Goal: Information Seeking & Learning: Learn about a topic

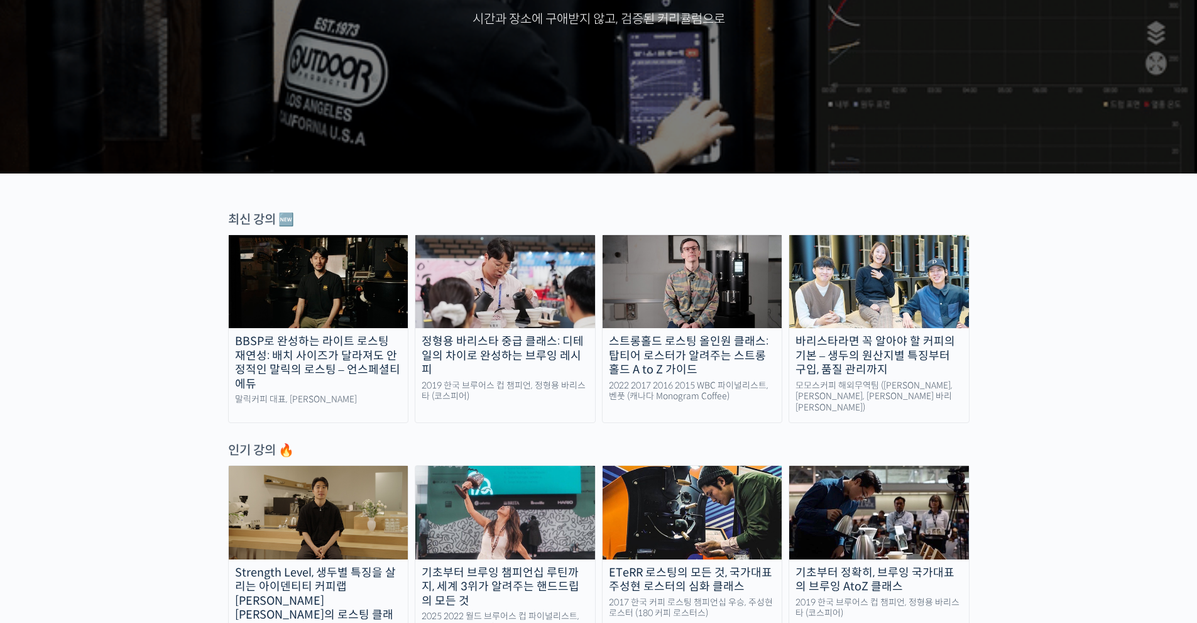
scroll to position [251, 0]
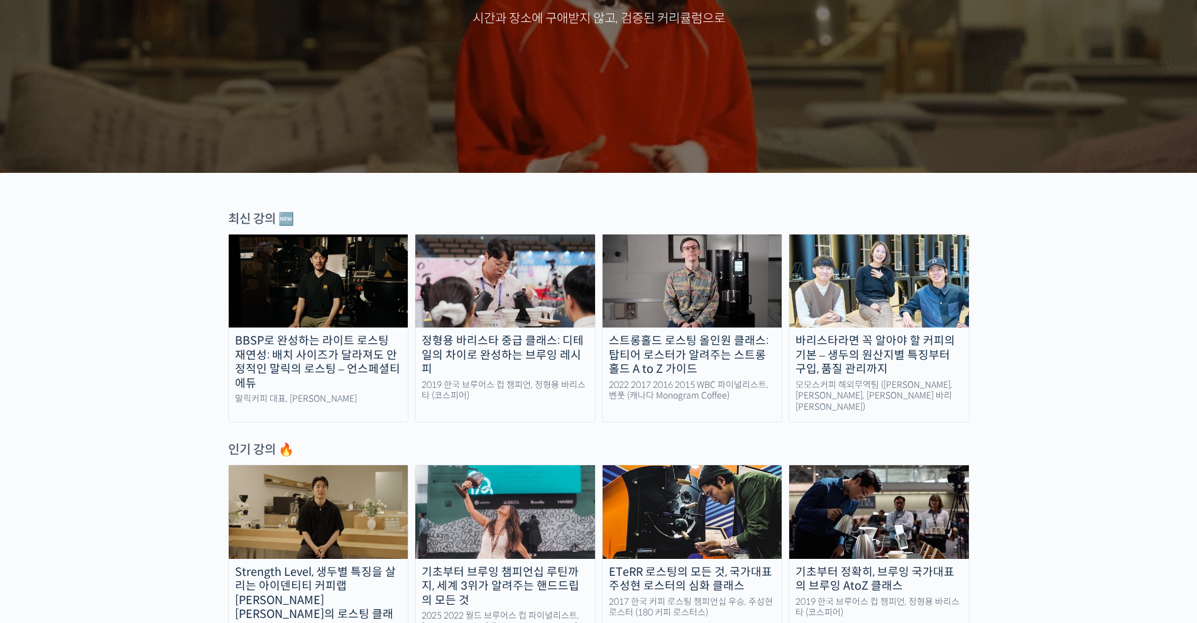
click at [334, 513] on img at bounding box center [319, 511] width 180 height 93
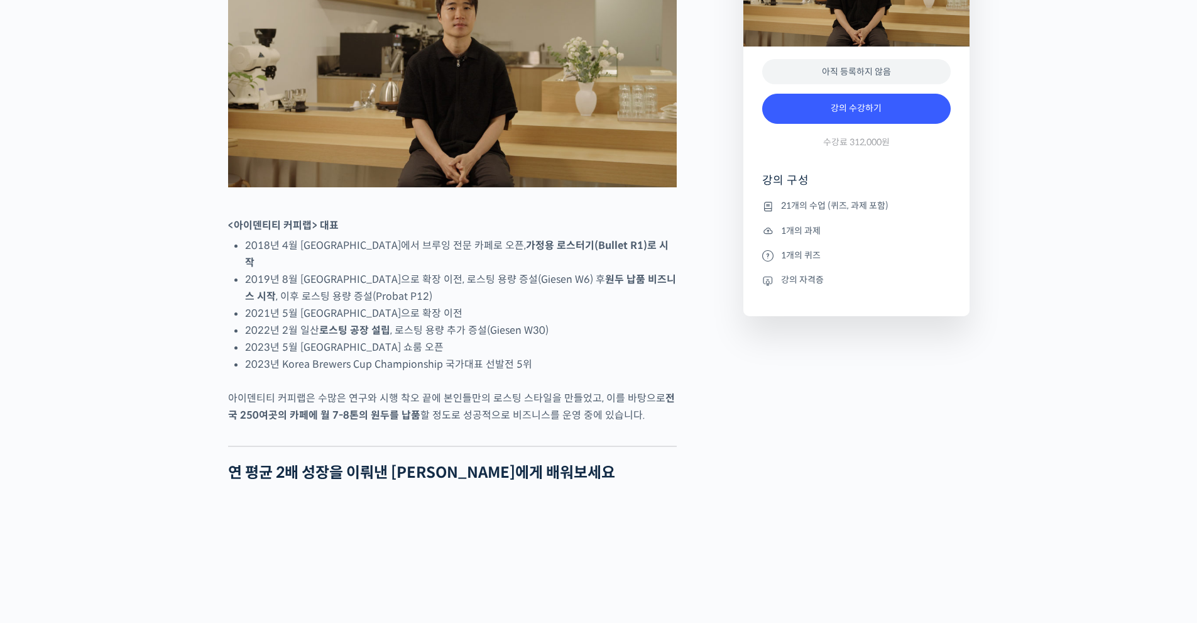
scroll to position [628, 0]
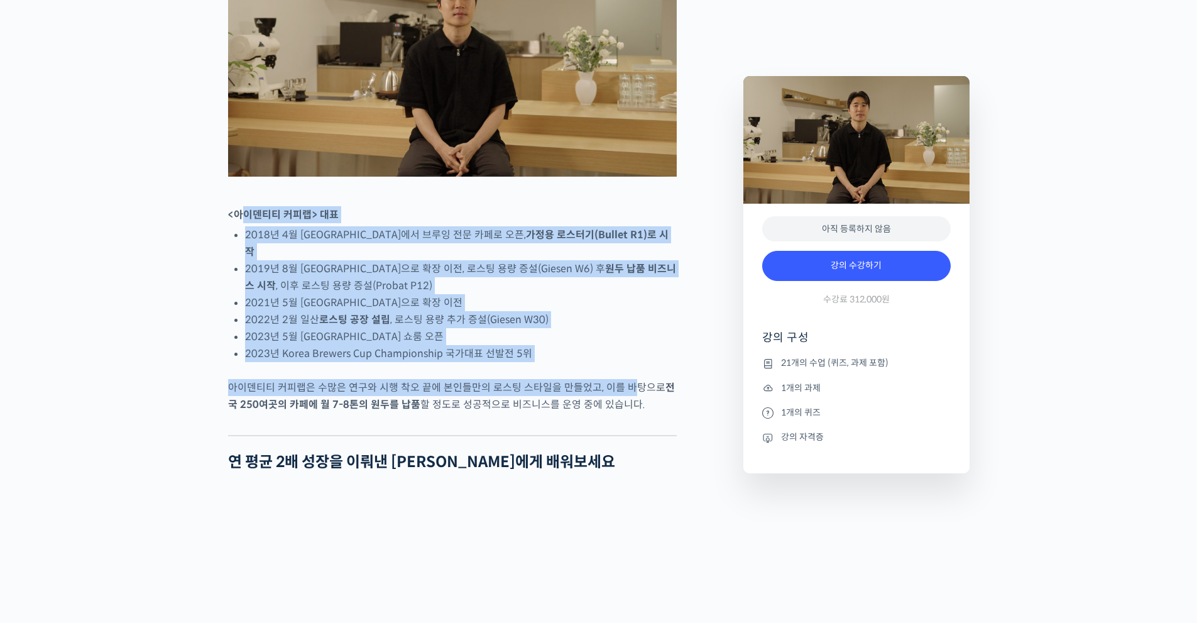
drag, startPoint x: 248, startPoint y: 265, endPoint x: 626, endPoint y: 419, distance: 407.8
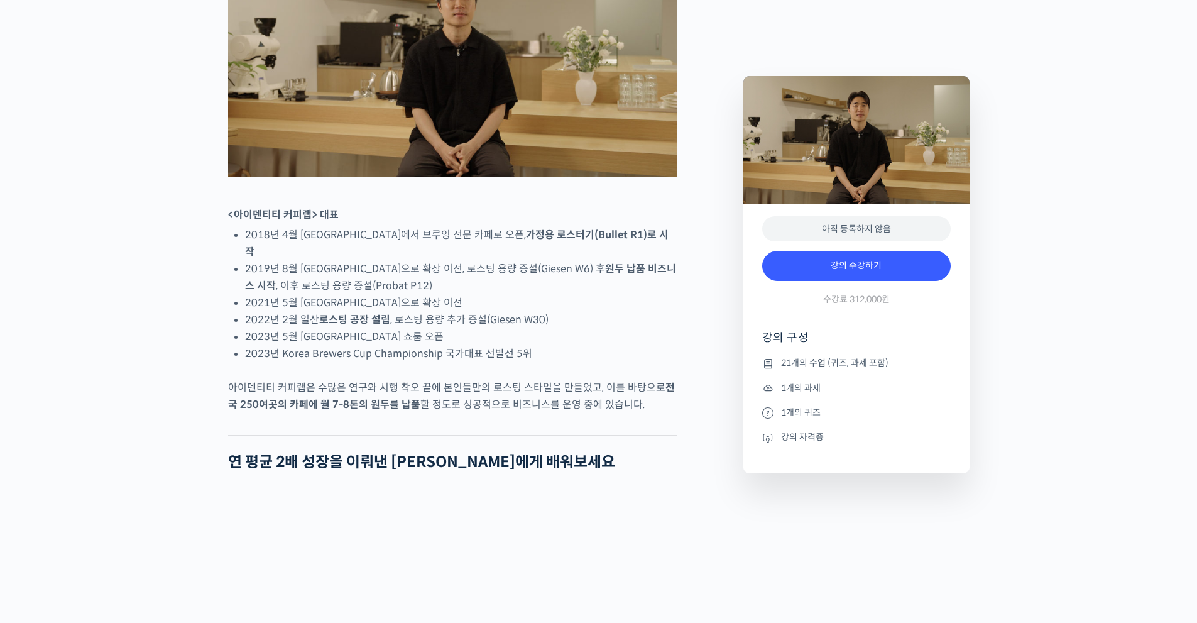
click at [665, 435] on div at bounding box center [452, 425] width 449 height 19
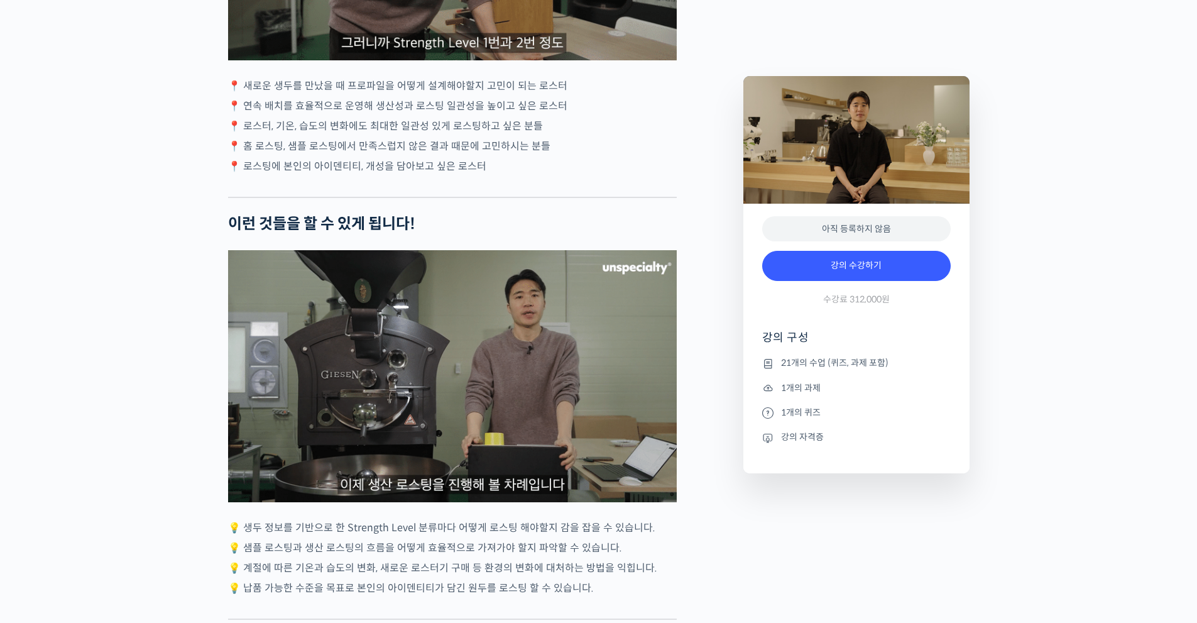
scroll to position [3330, 0]
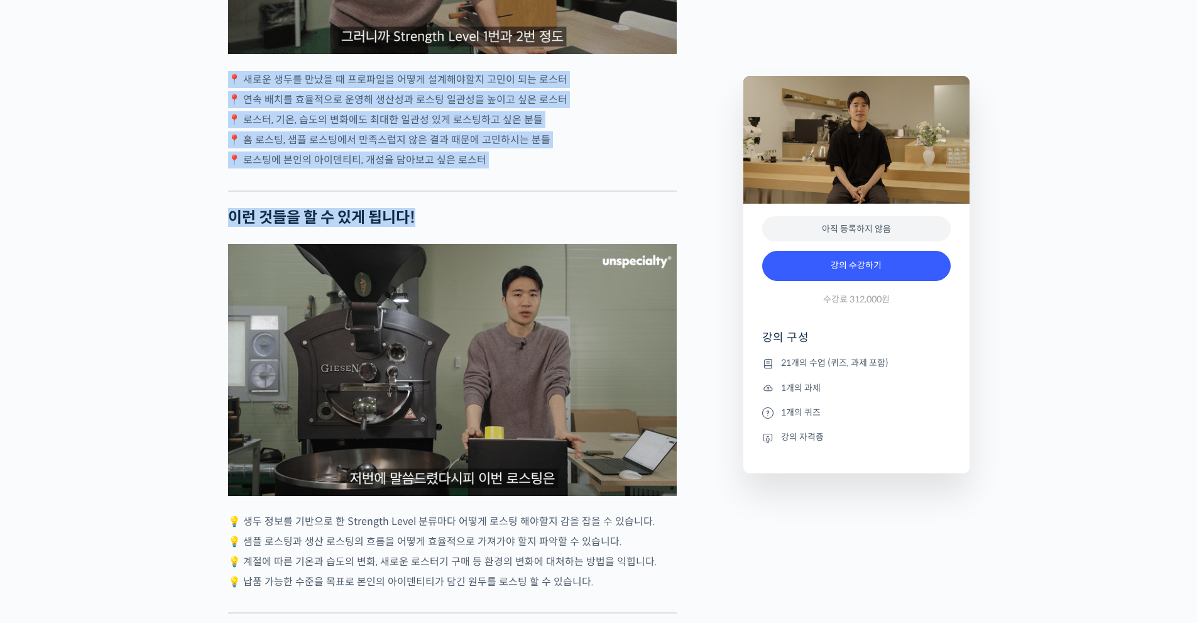
drag, startPoint x: 223, startPoint y: 73, endPoint x: 466, endPoint y: 201, distance: 274.3
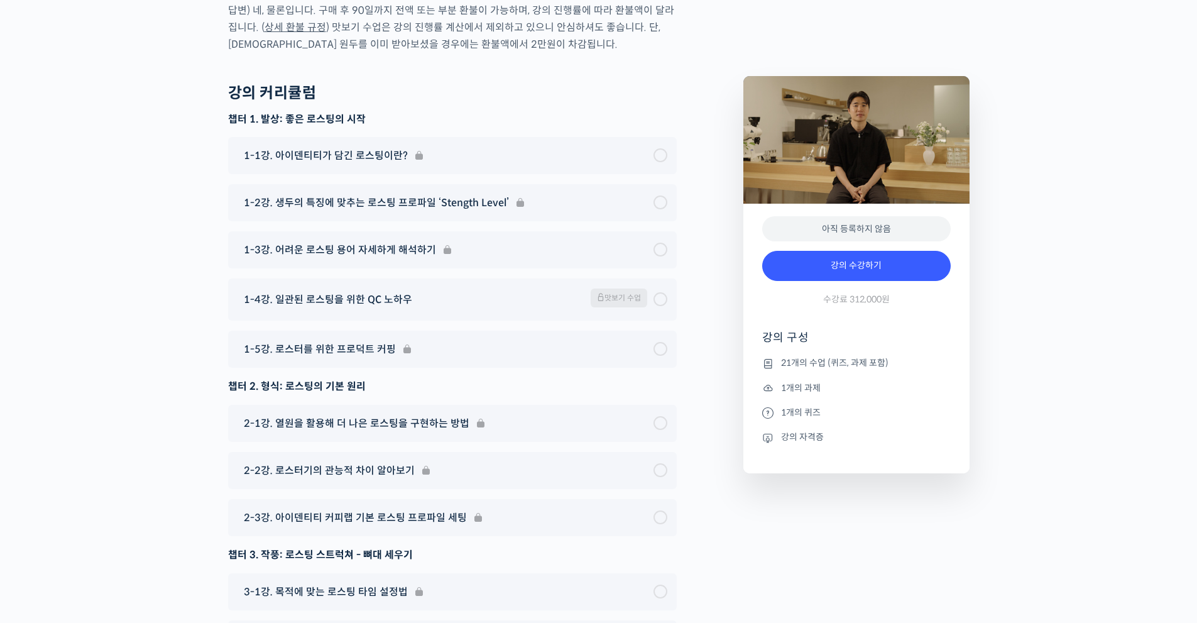
scroll to position [6722, 0]
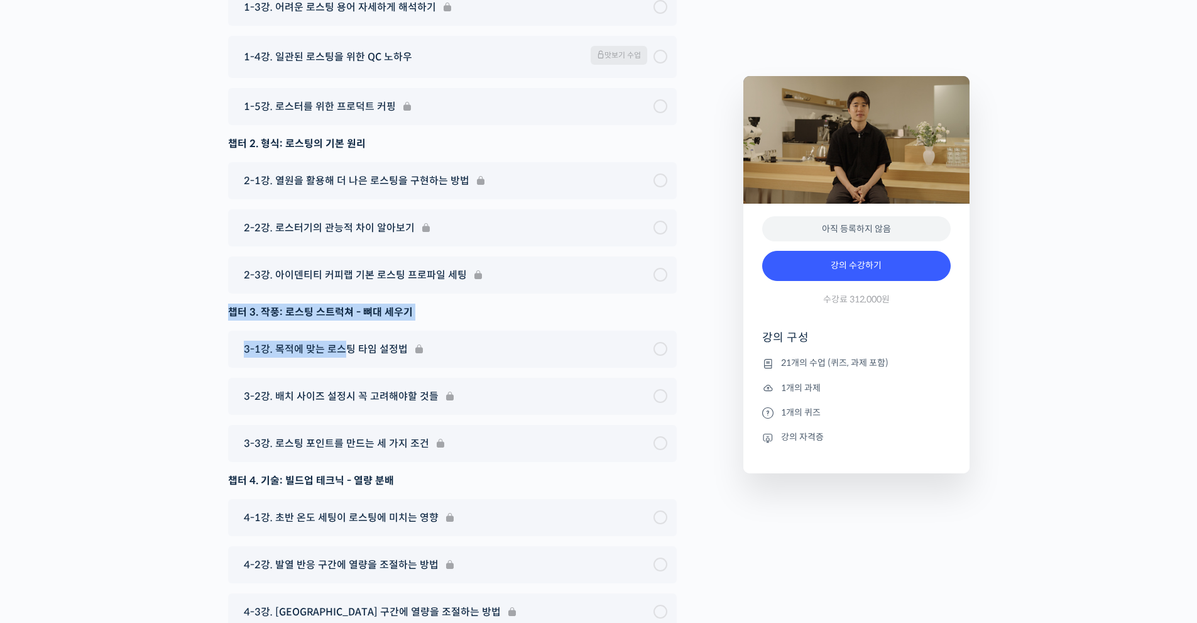
drag, startPoint x: 202, startPoint y: 259, endPoint x: 344, endPoint y: 271, distance: 143.1
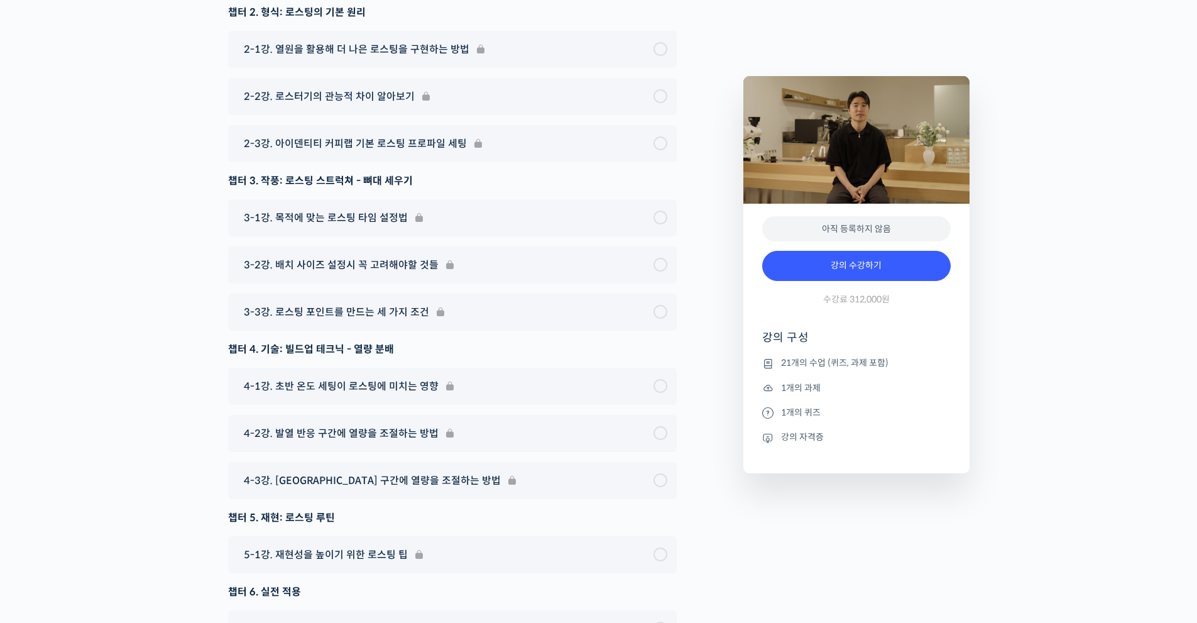
scroll to position [7036, 0]
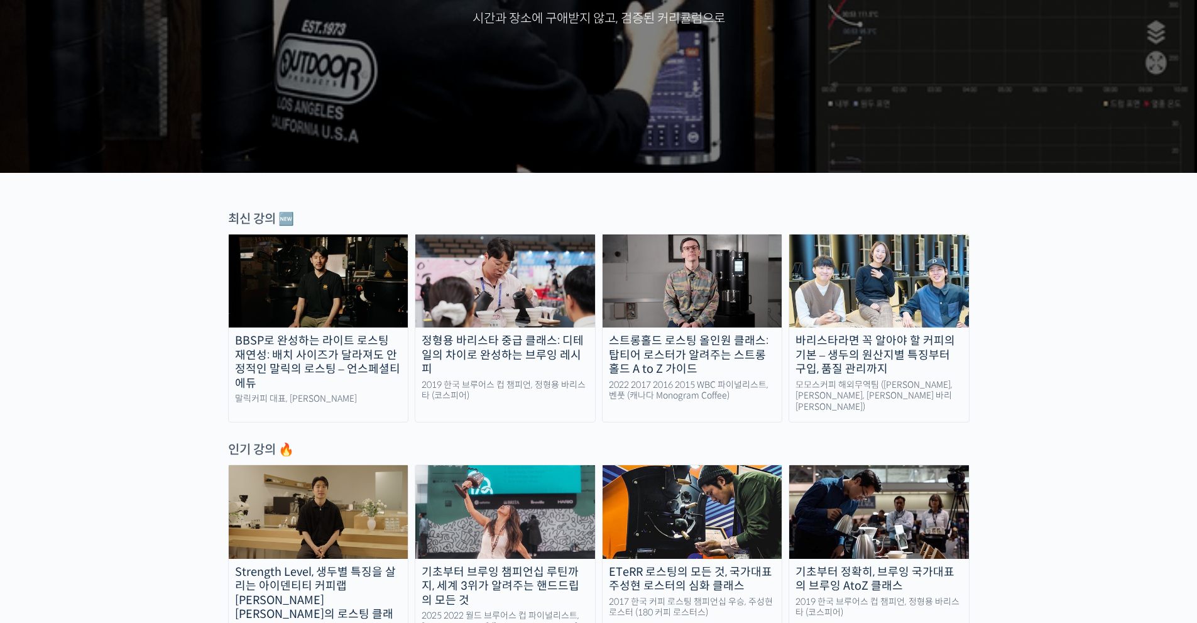
click at [672, 265] on img at bounding box center [692, 280] width 180 height 93
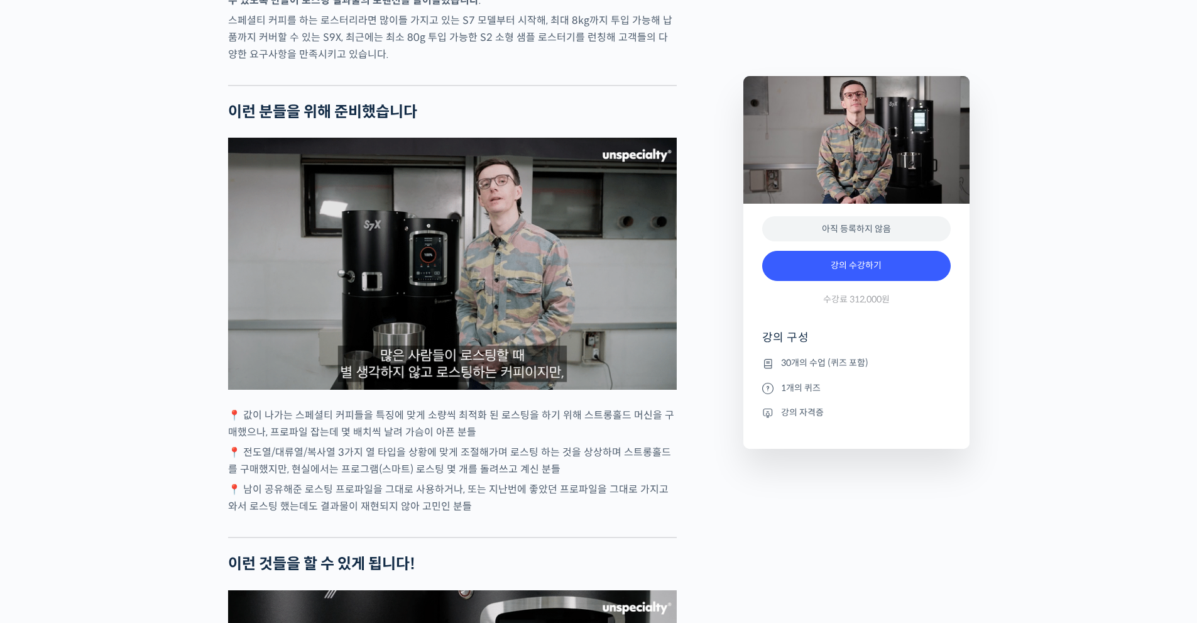
scroll to position [2702, 0]
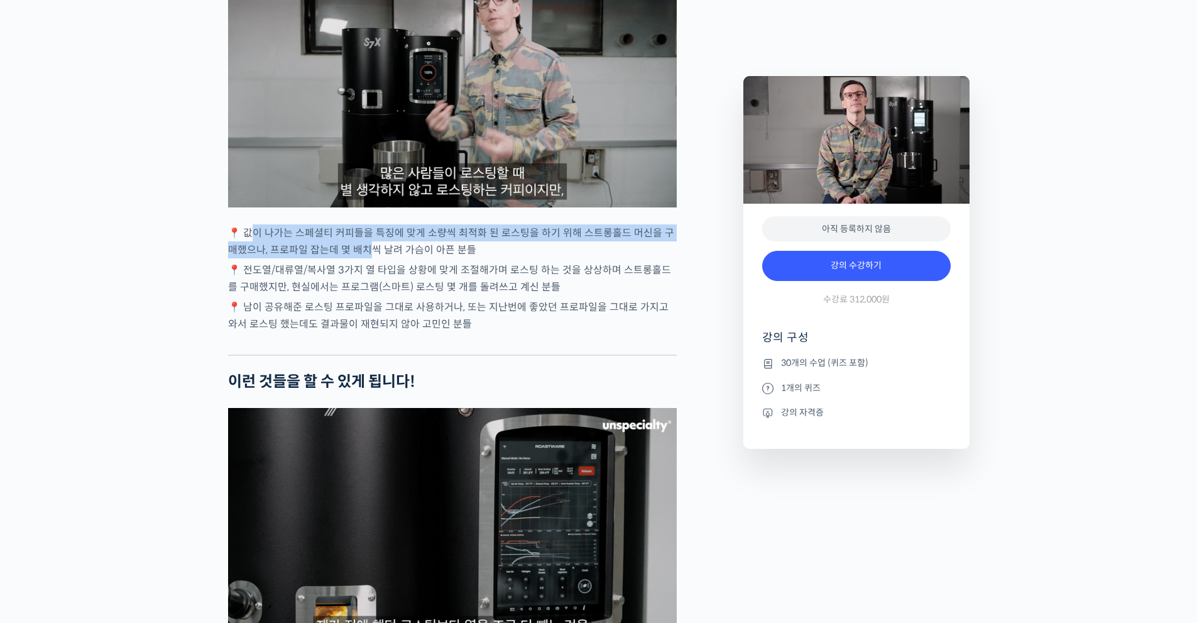
drag, startPoint x: 252, startPoint y: 258, endPoint x: 363, endPoint y: 272, distance: 112.1
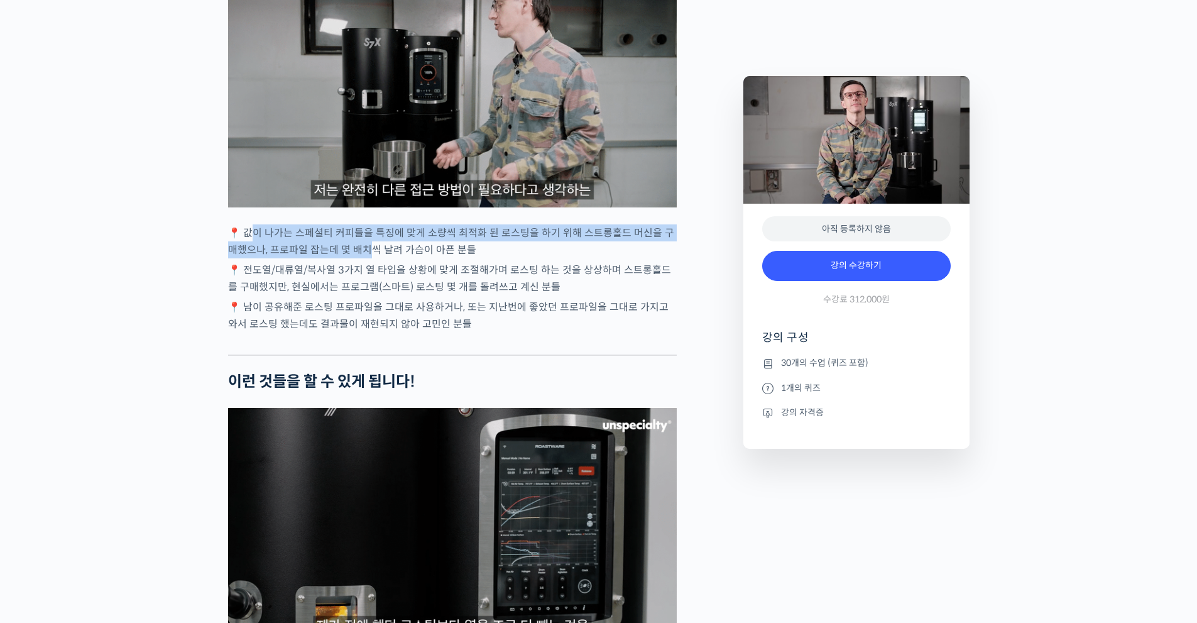
click at [363, 258] on p "📍 값이 나가는 스페셜티 커피들을 특징에 맞게 소량씩 최적화 된 로스팅을 하기 위해 스트롱홀드 머신을 구매했으나, 프로파일 잡는데 몇 배치씩 …" at bounding box center [452, 241] width 449 height 34
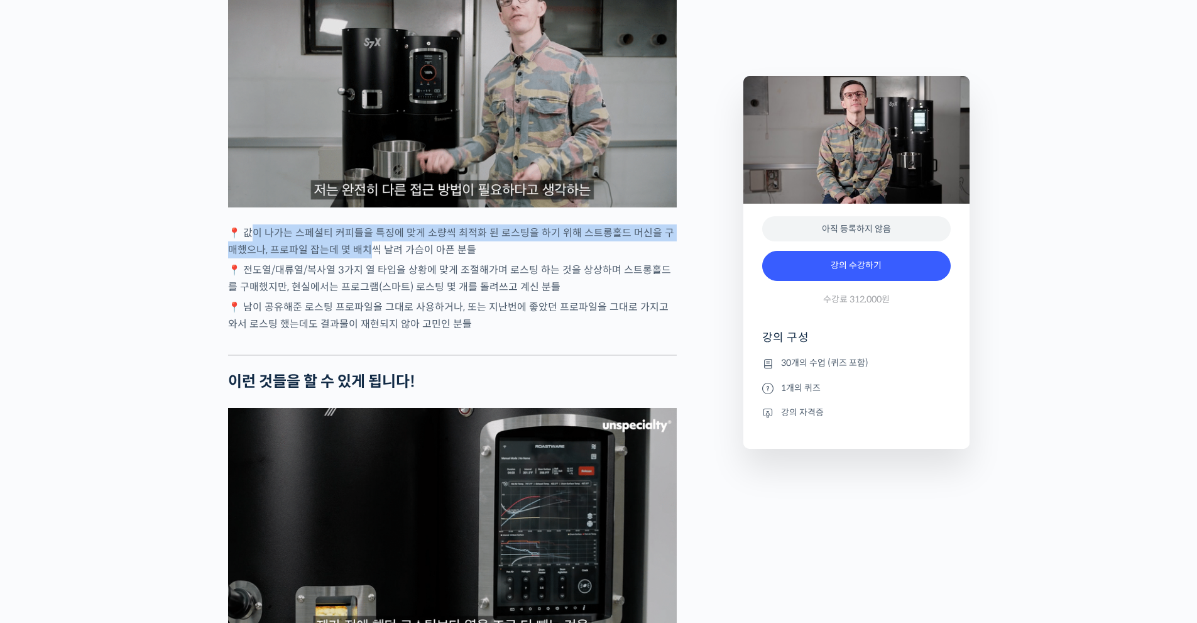
click at [363, 258] on p "📍 값이 나가는 스페셜티 커피들을 특징에 맞게 소량씩 최적화 된 로스팅을 하기 위해 스트롱홀드 머신을 구매했으나, 프로파일 잡는데 몇 배치씩 …" at bounding box center [452, 241] width 449 height 34
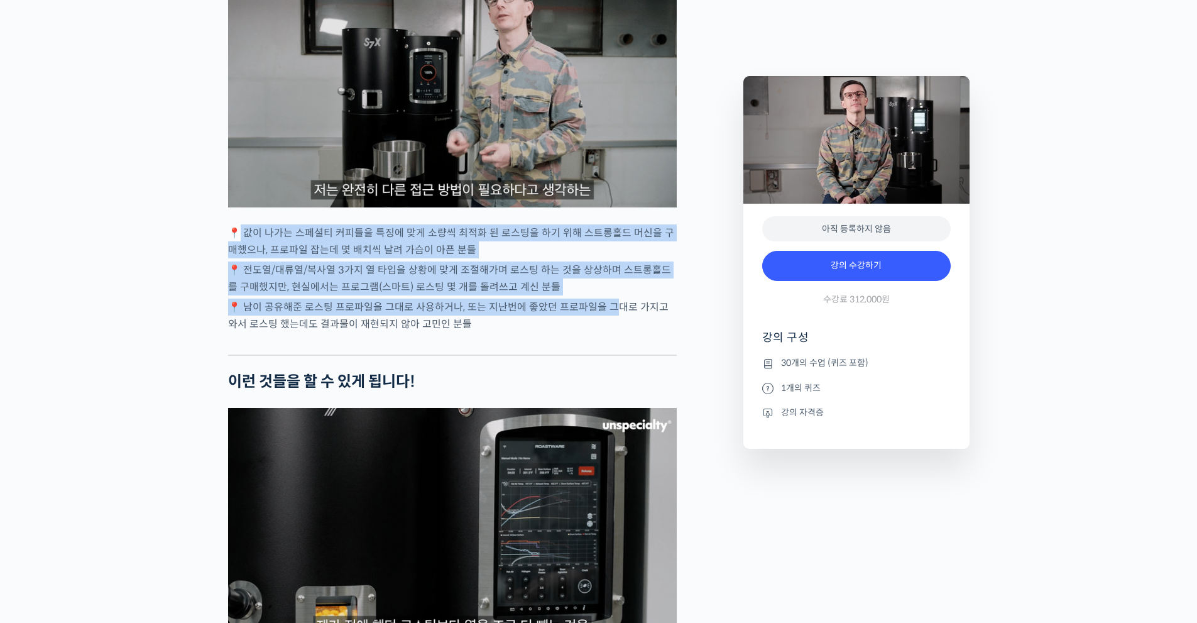
drag, startPoint x: 237, startPoint y: 256, endPoint x: 613, endPoint y: 331, distance: 383.7
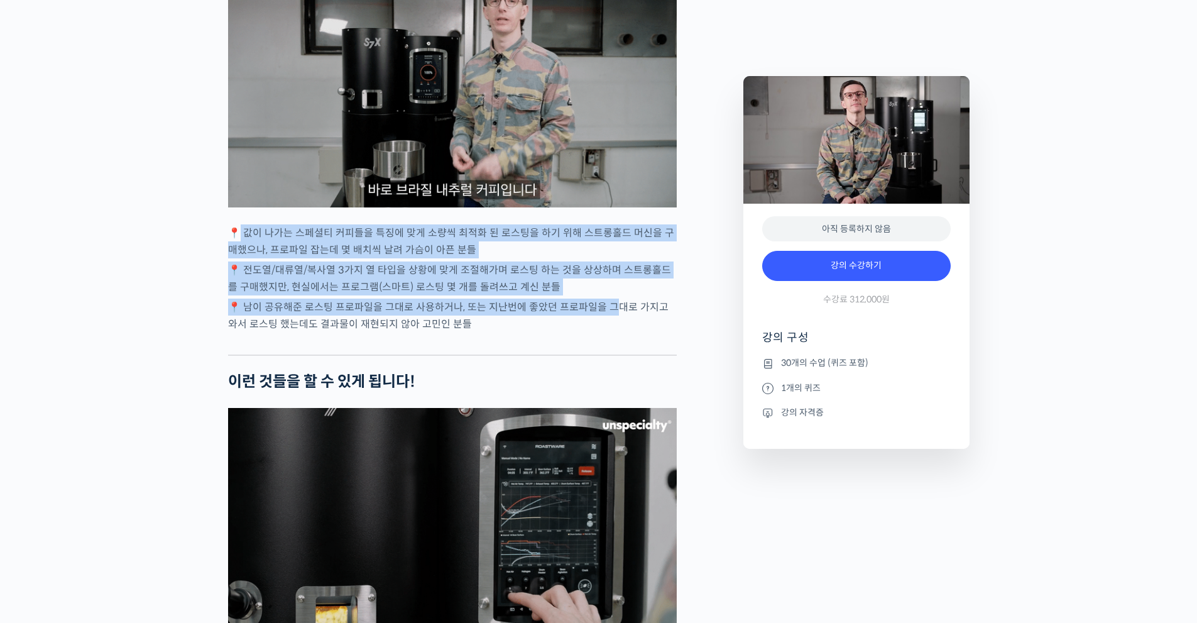
click at [613, 331] on div "벤풋을 소개합니다! 캐나다 <Monogram Coffee> 공동창업자 스트롱홀드 앰버서더 (2023년~) 캐나다 바리스타 챔피언십 (Canad…" at bounding box center [452, 589] width 449 height 5547
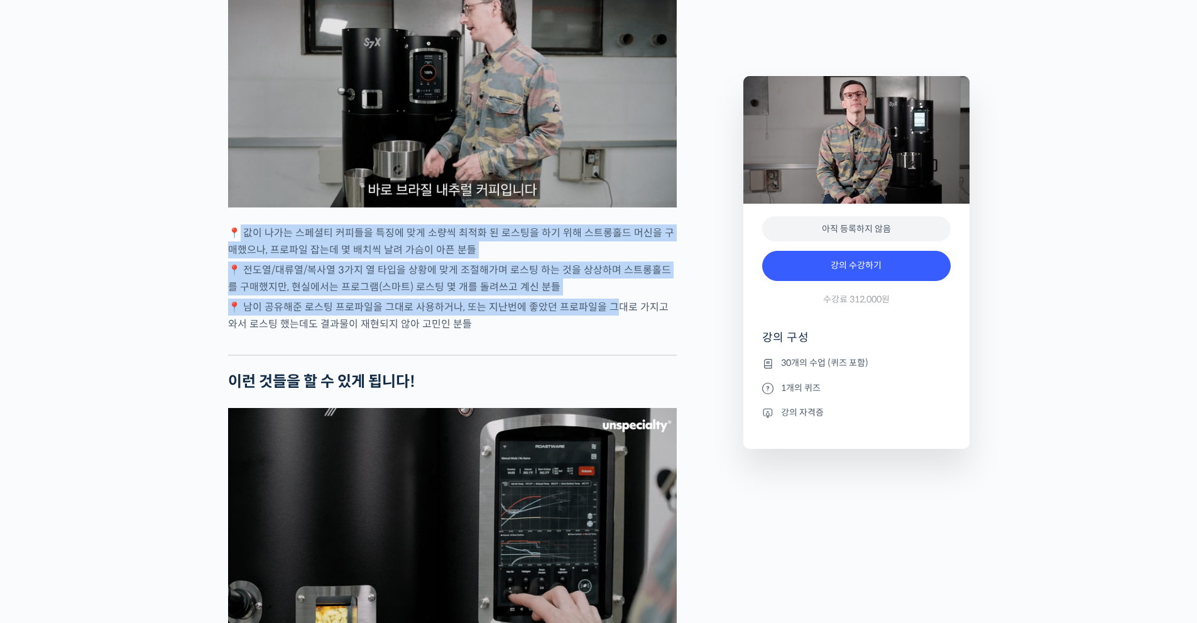
click at [613, 331] on p "📍 남이 공유해준 로스팅 프로파일을 그대로 사용하거나, 또는 지난번에 좋았던 프로파일을 그대로 가지고 와서 로스팅 했는데도 결과물이 재현되지 …" at bounding box center [452, 315] width 449 height 34
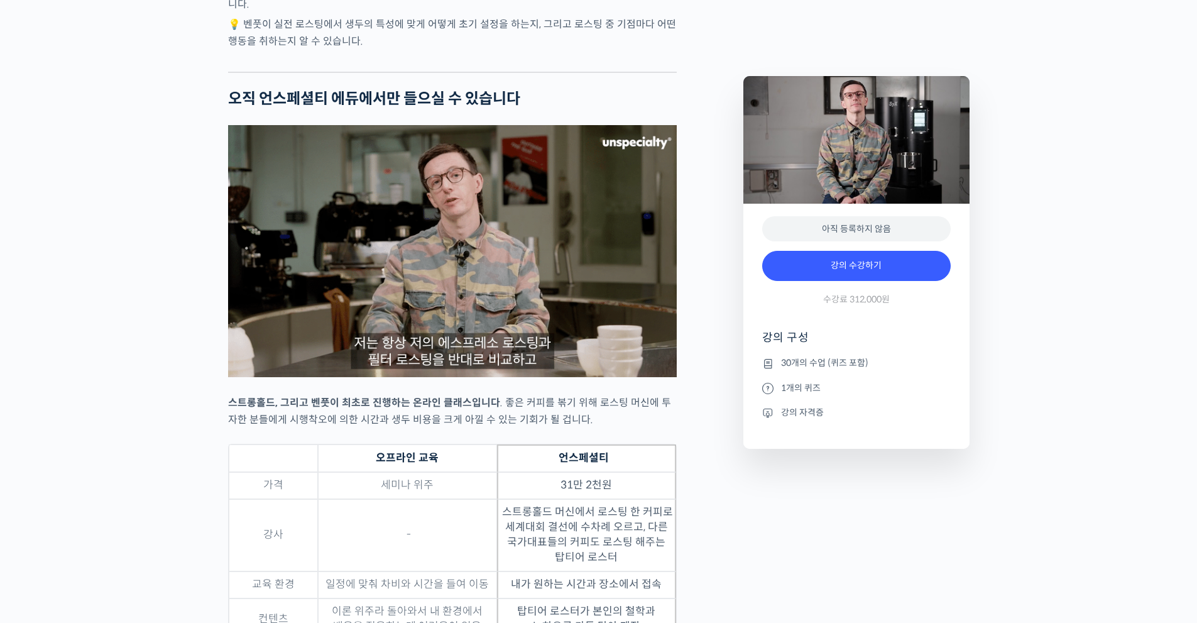
scroll to position [3581, 0]
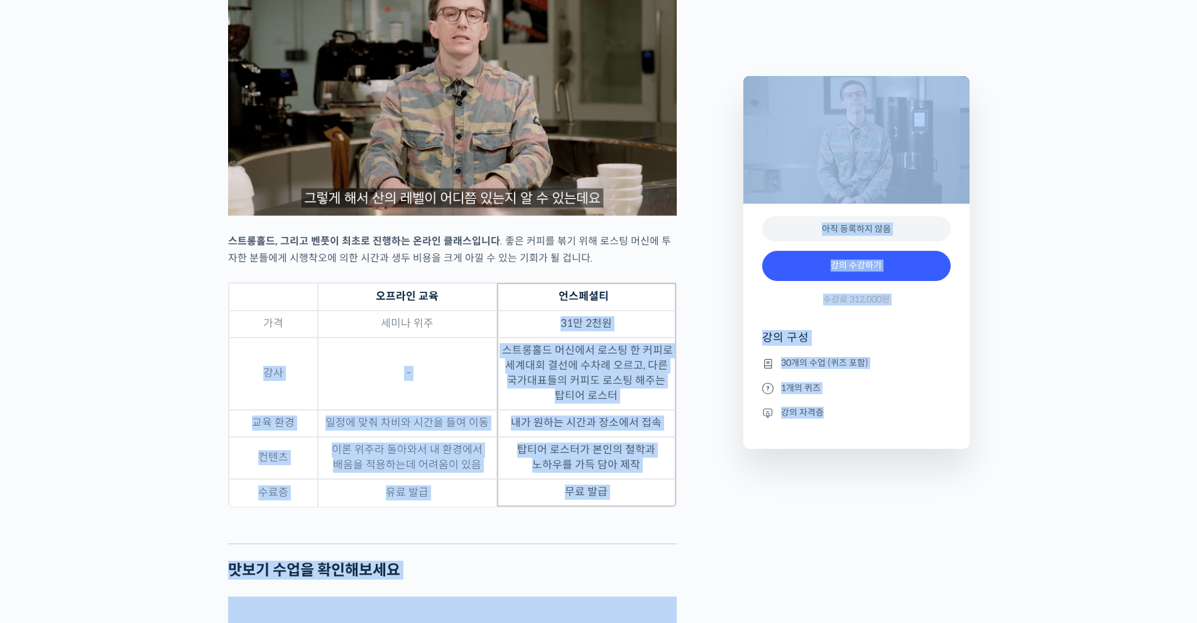
drag, startPoint x: 609, startPoint y: 373, endPoint x: 745, endPoint y: 511, distance: 194.1
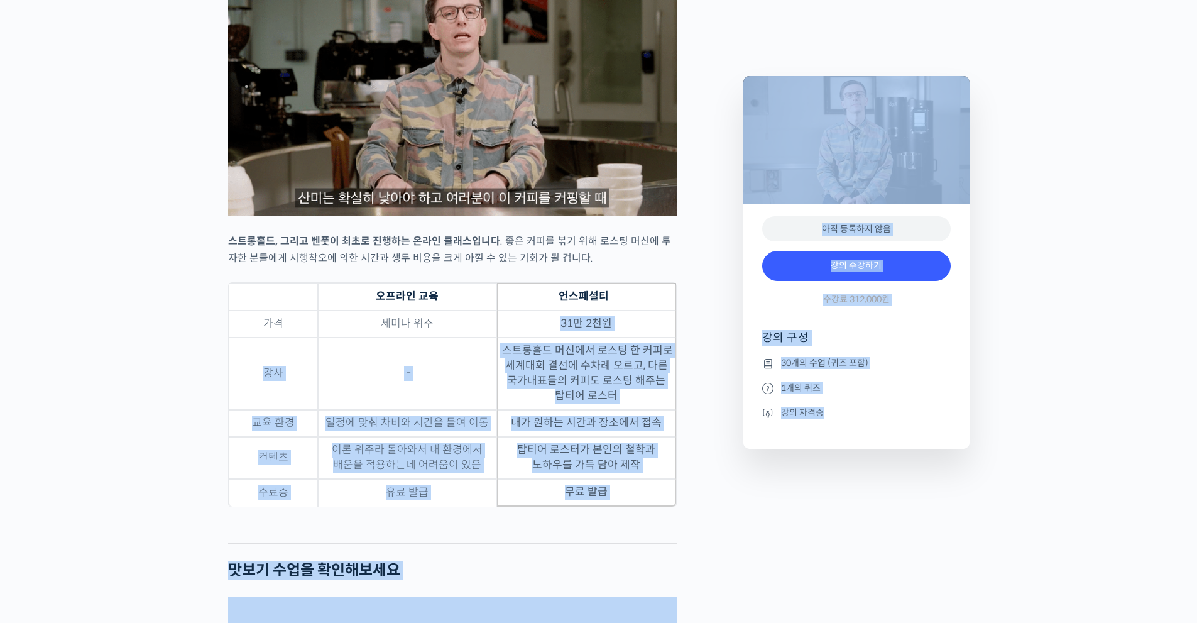
click at [745, 511] on div "벤풋을 소개합니다! 캐나다 <Monogram Coffee> 공동창업자 스트롱홀드 앰버서더 (2023년~) 캐나다 바리스타 챔피언십 (Canad…" at bounding box center [599, 619] width 754 height 7365
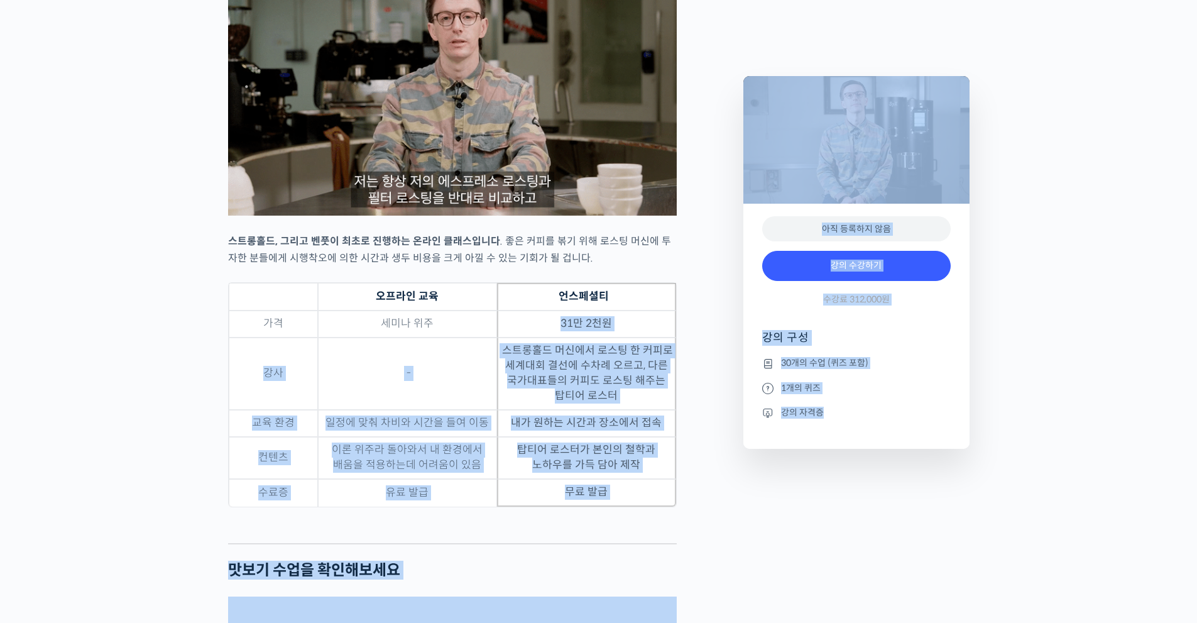
click at [746, 511] on div "Preview this 강의 아직 등록하지 않음 강의 수강하기 수강료 312,000원 강의 구성 30개의 수업 (퀴즈 포함) 1개의 퀴즈 강의…" at bounding box center [856, 628] width 239 height 7346
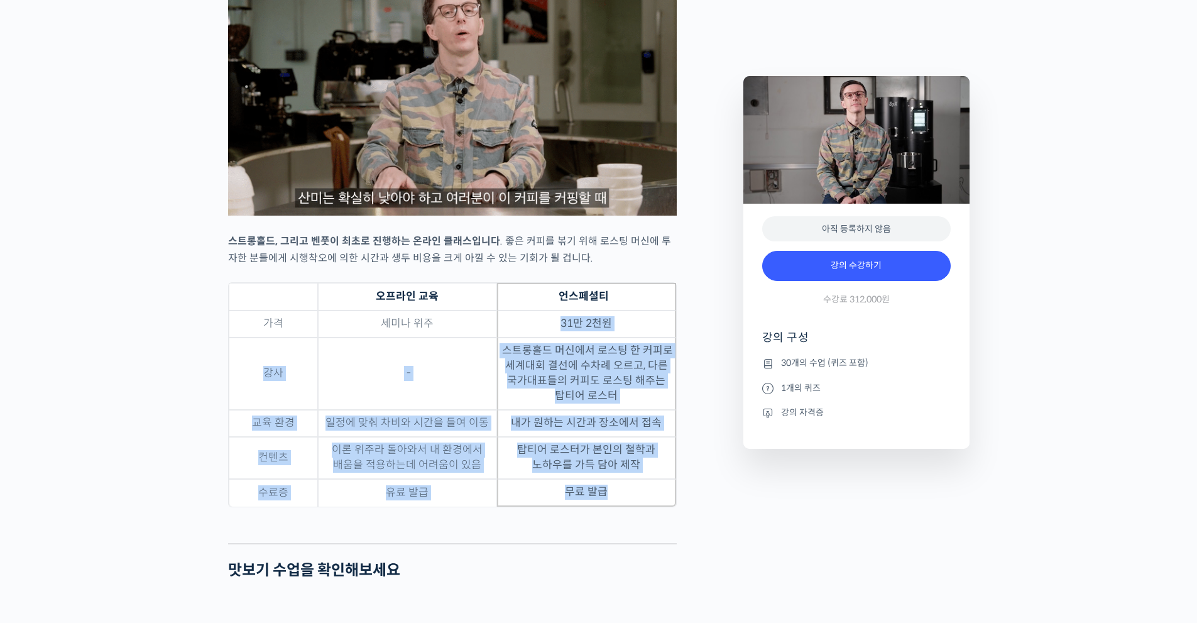
drag, startPoint x: 650, startPoint y: 523, endPoint x: 520, endPoint y: 343, distance: 221.8
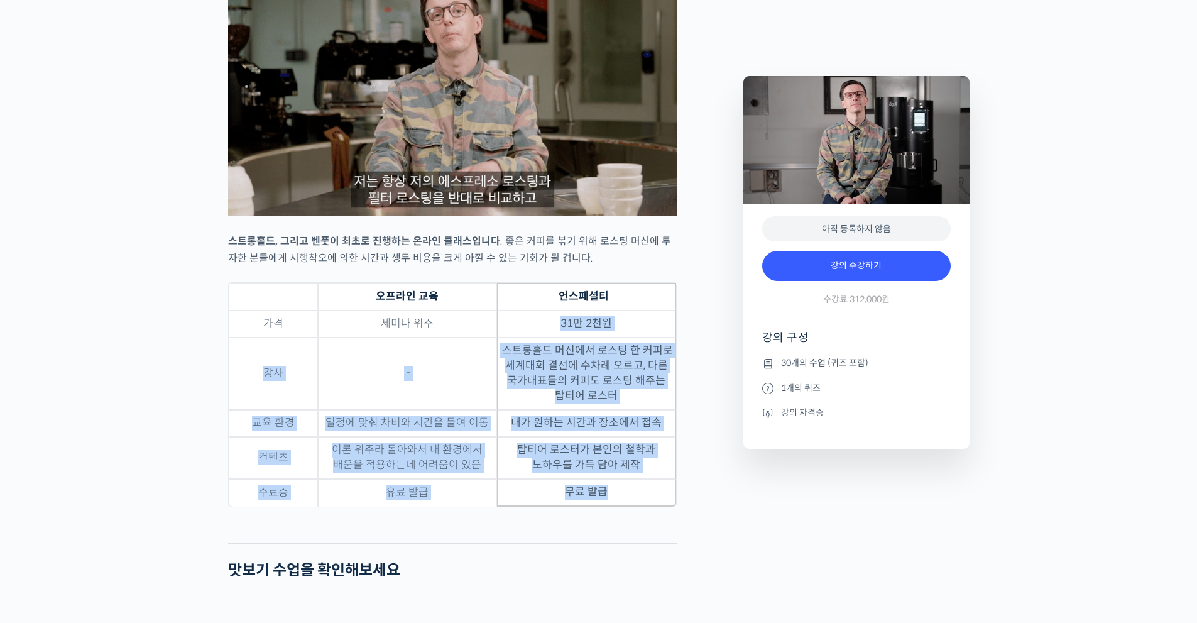
click at [520, 343] on tbody "가격 세미나 위주 31만 2천원 강사 - 스트롱홀드 머신에서 로스팅 한 커피로 세계대회 결선에 수차례 오르고, 다른 국가대표들의 커피도 로…" at bounding box center [452, 408] width 447 height 196
click at [515, 337] on td "31만 2천원" at bounding box center [586, 323] width 179 height 27
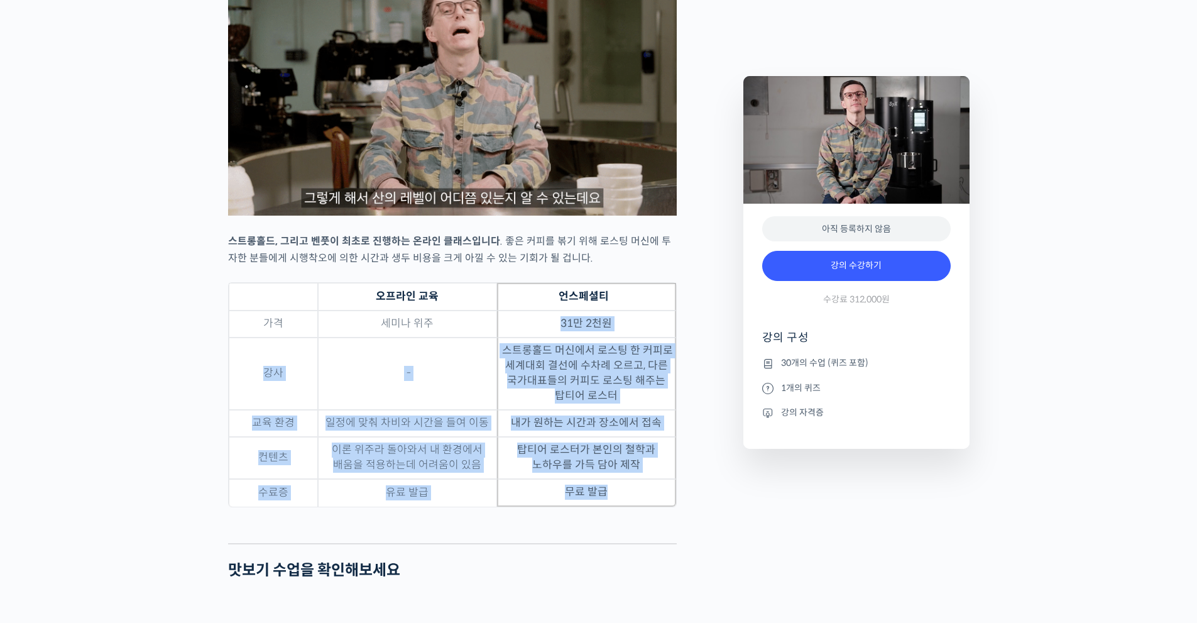
drag, startPoint x: 400, startPoint y: 419, endPoint x: 381, endPoint y: 413, distance: 19.7
click at [400, 410] on td "-" at bounding box center [407, 373] width 179 height 72
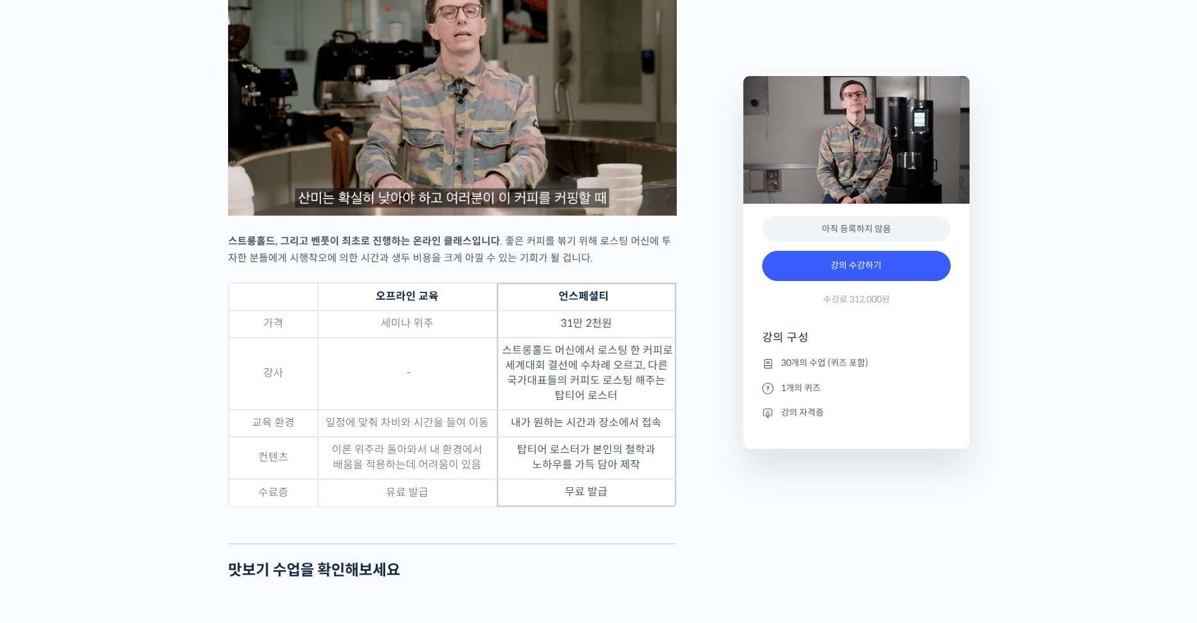
click at [85, 314] on div "스트롱홀드 로스팅 올인원 클래스: 탑티어 로스터가 알려주는 스트롱홀드 A to Z 가이드 강의 상세 내용 확인하기 벤풋을 소개합니다! 캐나다 …" at bounding box center [598, 630] width 1197 height 7387
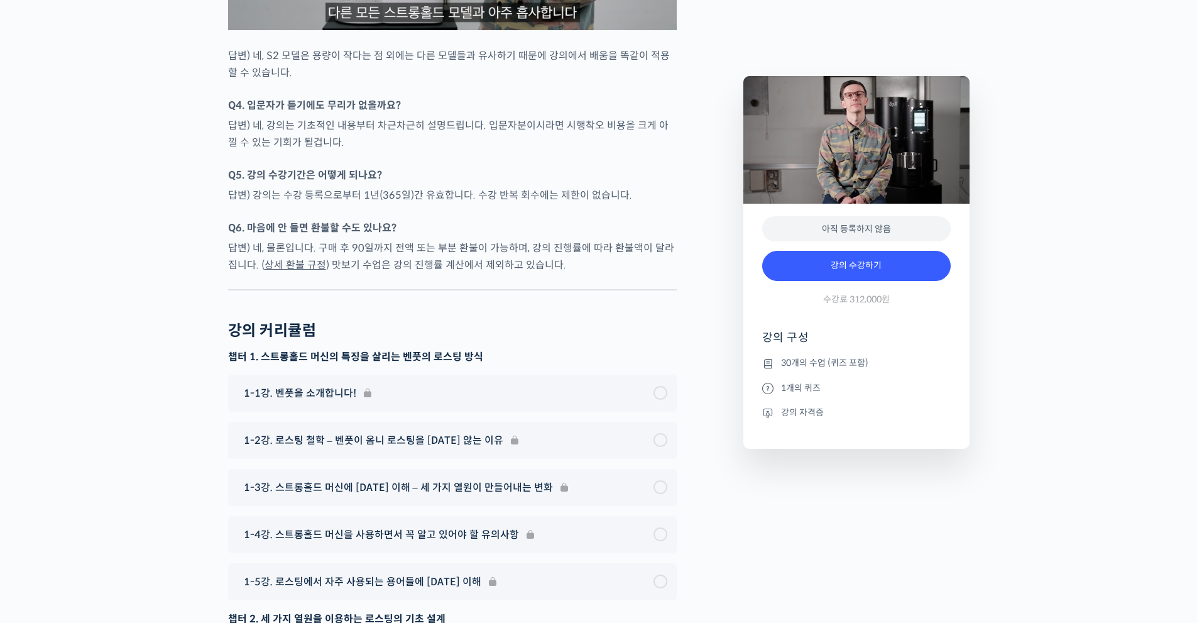
scroll to position [5466, 0]
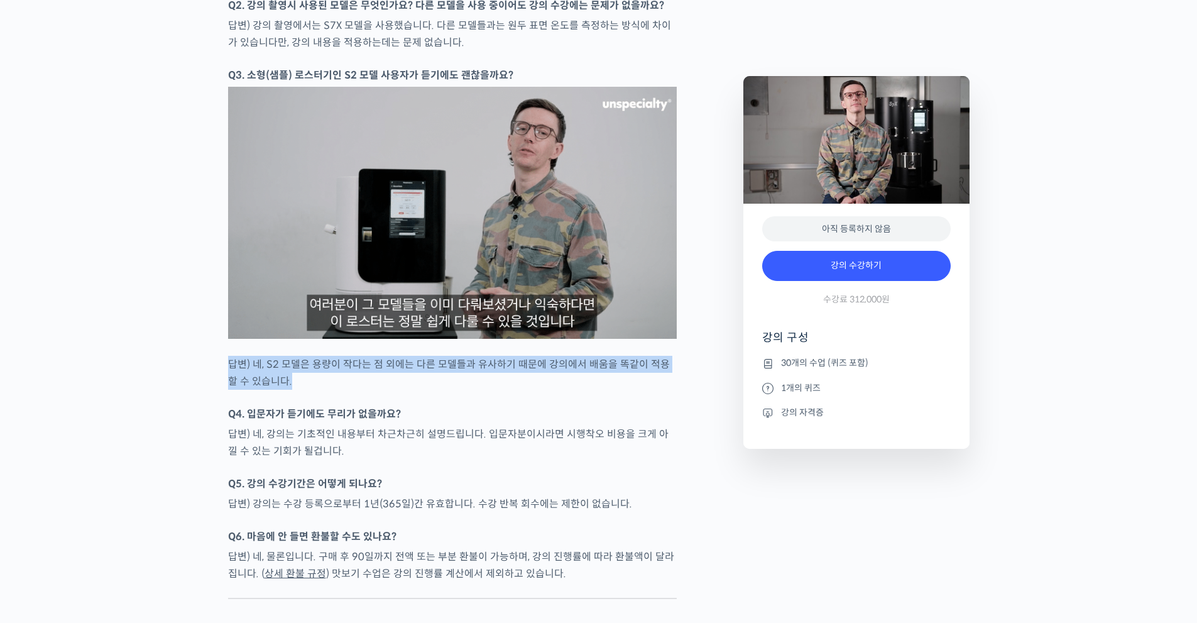
drag, startPoint x: 224, startPoint y: 393, endPoint x: 401, endPoint y: 421, distance: 179.9
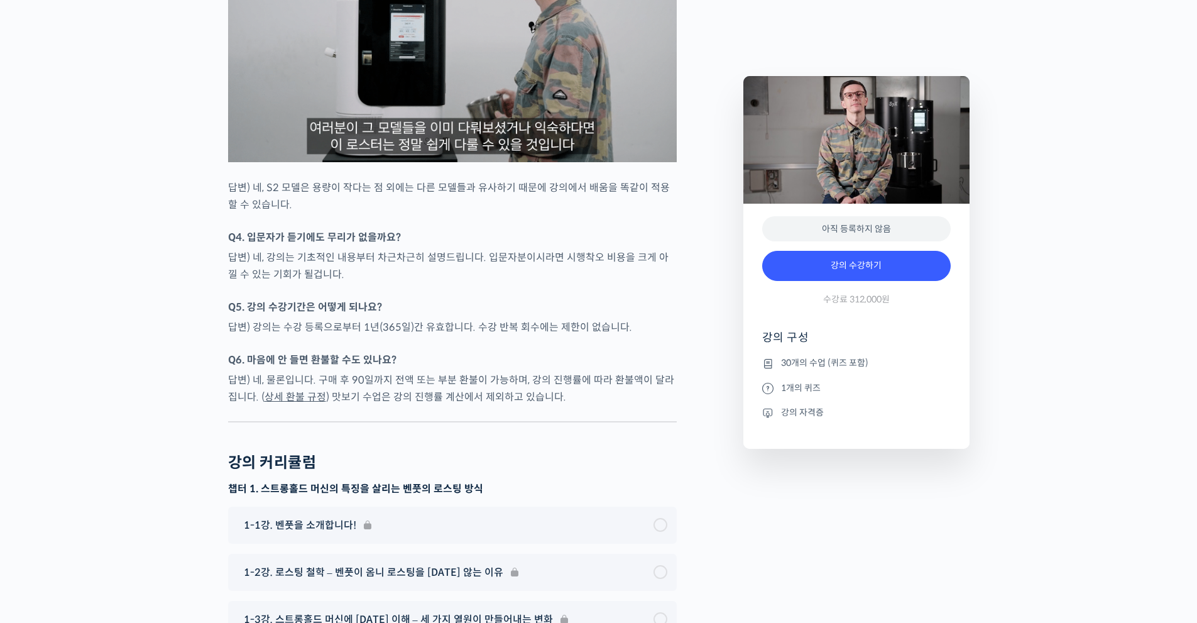
scroll to position [0, 0]
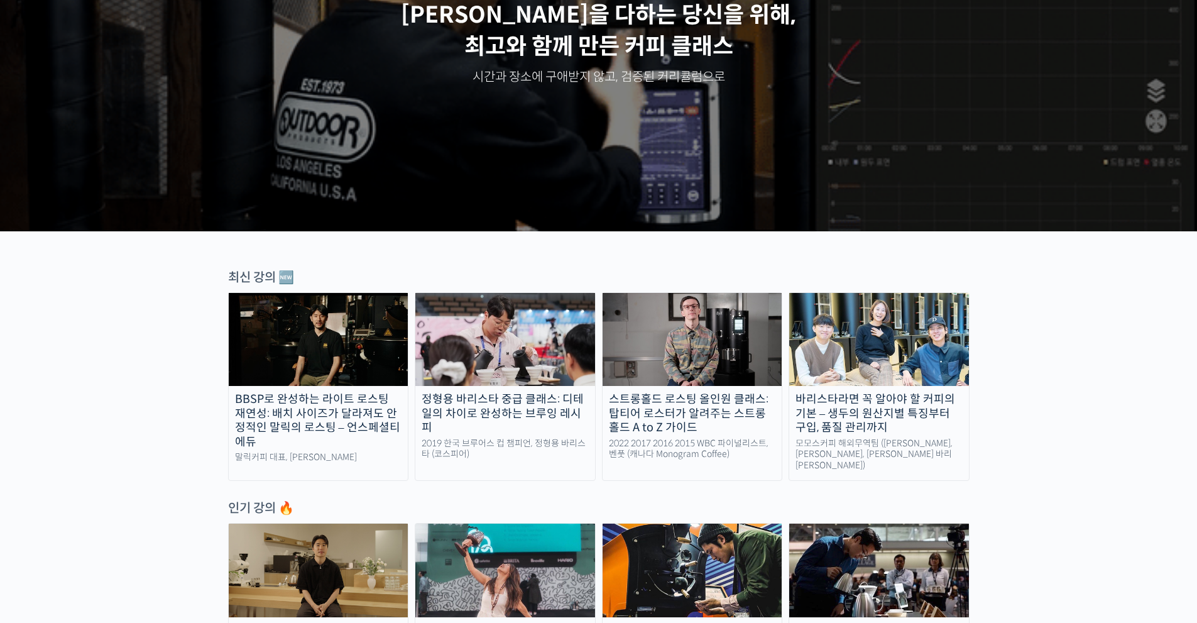
scroll to position [251, 0]
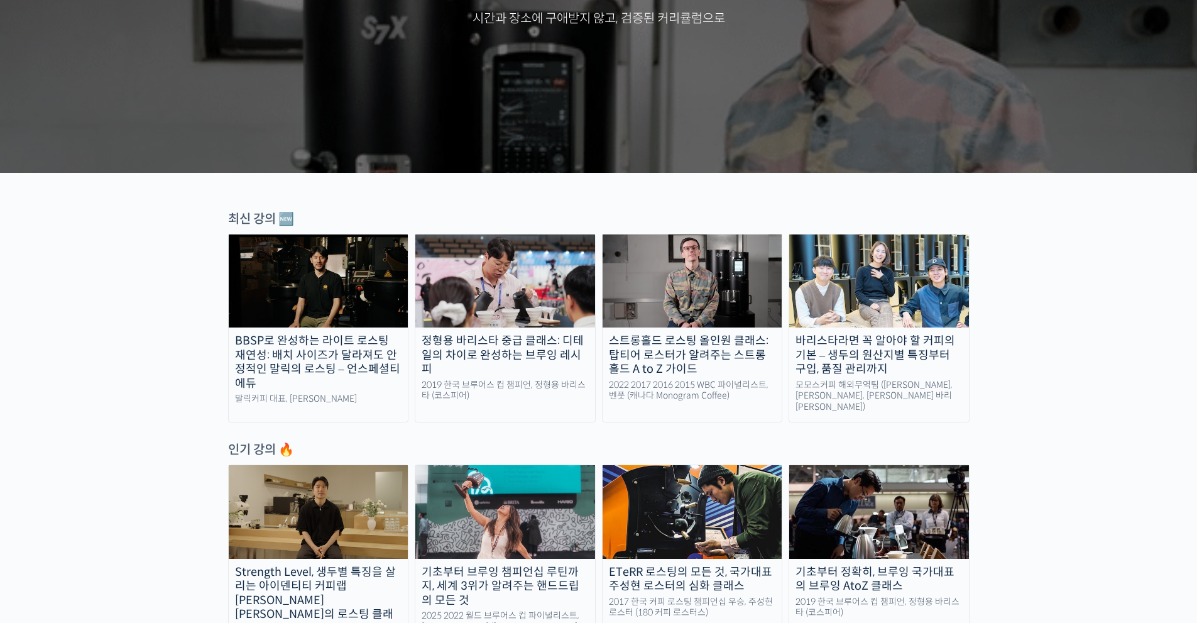
click at [807, 325] on img at bounding box center [879, 280] width 180 height 93
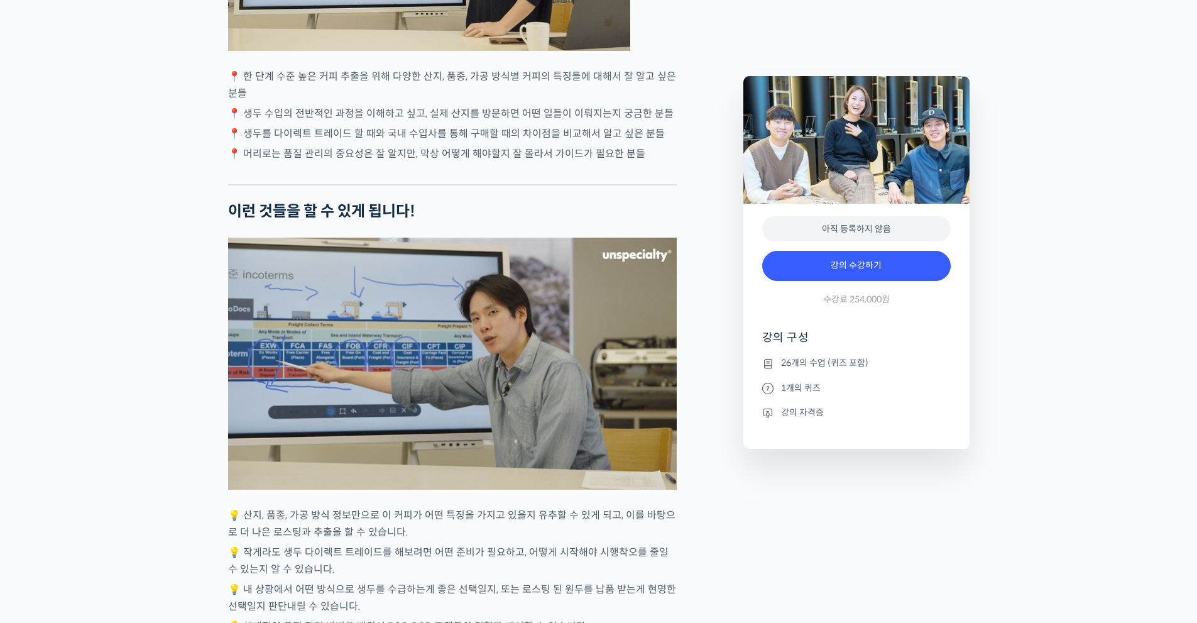
scroll to position [3141, 0]
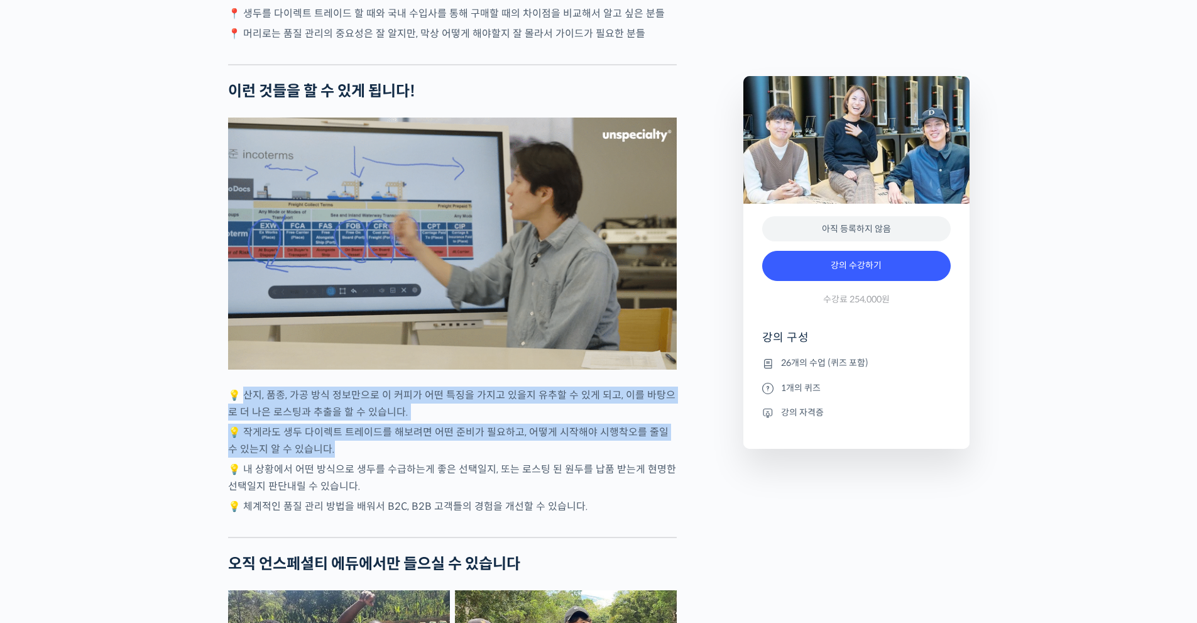
drag, startPoint x: 243, startPoint y: 427, endPoint x: 528, endPoint y: 481, distance: 289.7
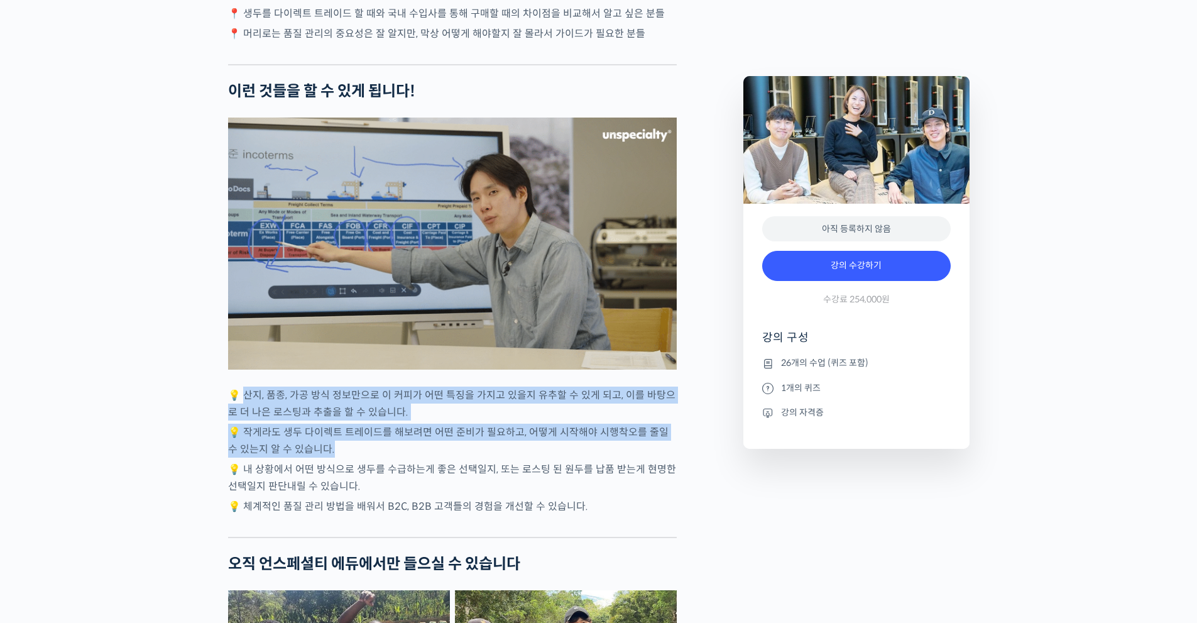
click at [524, 479] on div "모모스커피 해외무역팀을 소개합니다! [PERSON_NAME] 바리[PERSON_NAME] 는 2019년 [GEOGRAPHIC_DATA]에서 열…" at bounding box center [452, 178] width 449 height 5605
click at [531, 457] on p "💡 작게라도 생두 다이렉트 트레이드를 해보려면 어떤 준비가 필요하고, 어떻게 시작해야 시행착오를 줄일 수 있는지 알 수 있습니다." at bounding box center [452, 440] width 449 height 34
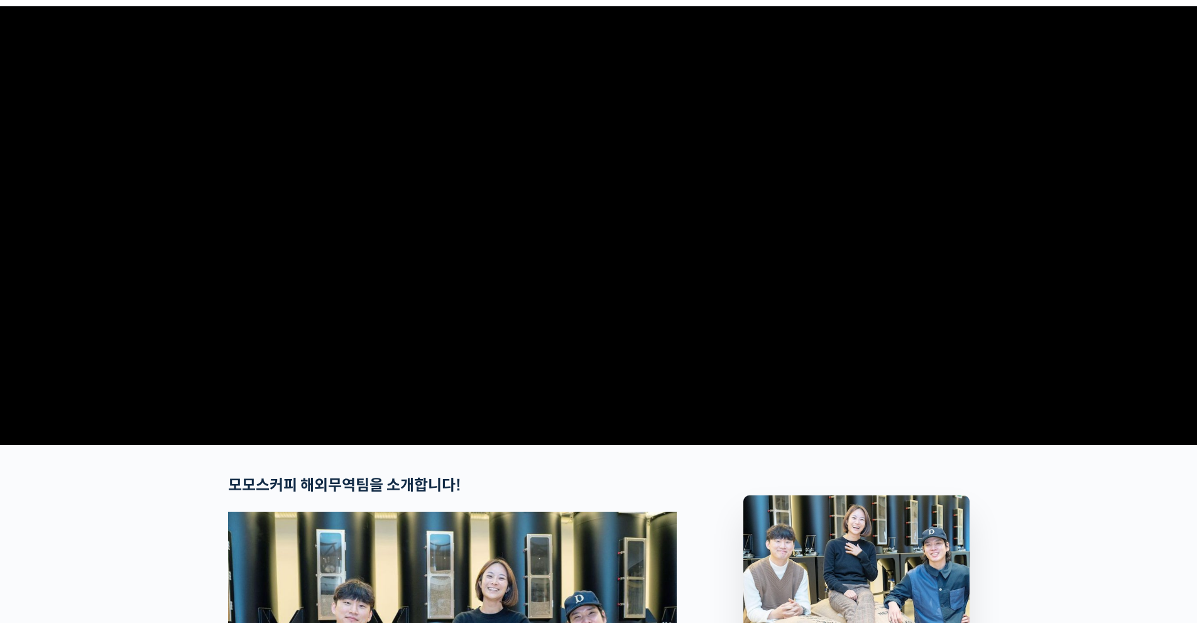
scroll to position [0, 0]
